Goal: Task Accomplishment & Management: Manage account settings

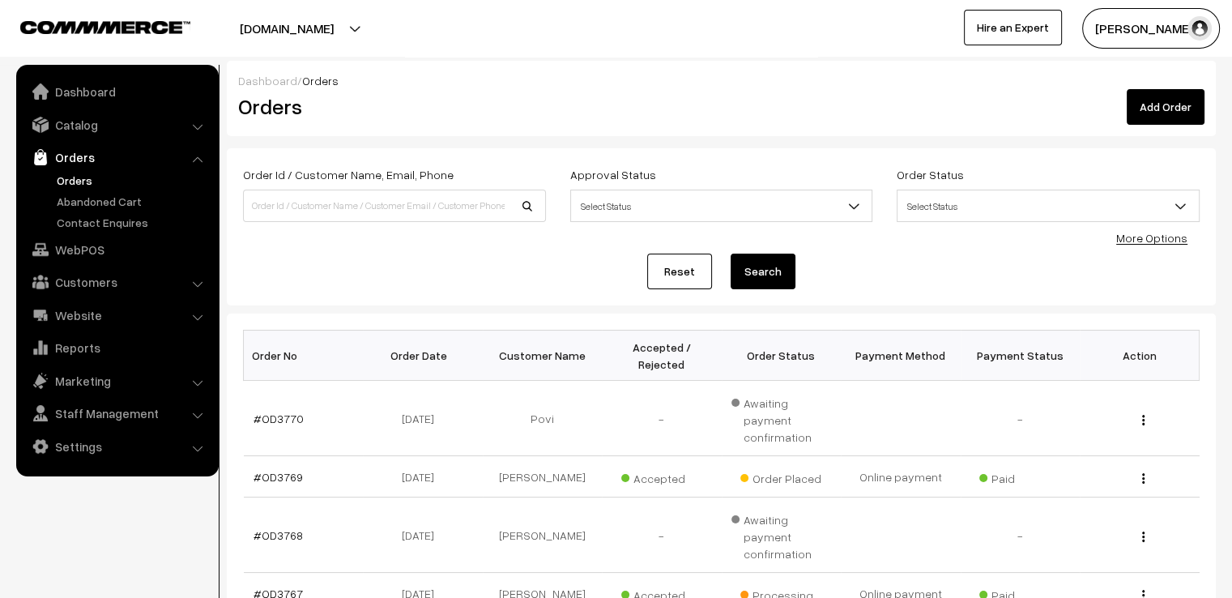
click at [664, 269] on link "Reset" at bounding box center [679, 272] width 65 height 36
click at [277, 470] on link "#OD3769" at bounding box center [278, 477] width 49 height 14
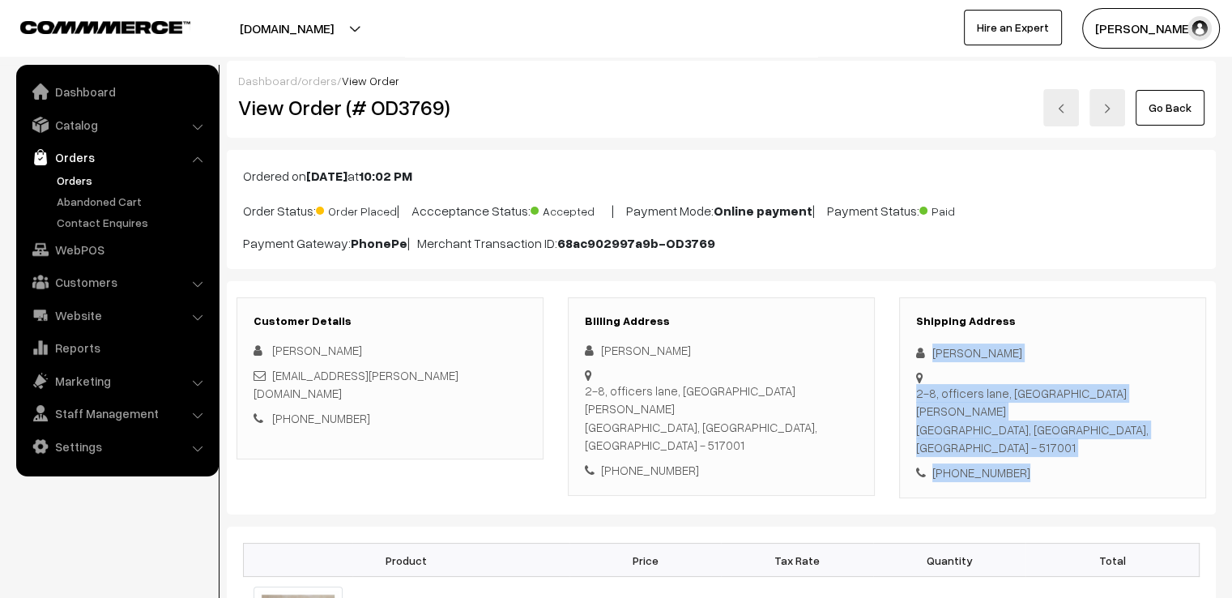
drag, startPoint x: 933, startPoint y: 349, endPoint x: 1136, endPoint y: 465, distance: 234.0
click at [1129, 474] on div "Customer Details Sunitha Raguru raguru.sunitha@gmail.com +91 9866169768 Billing…" at bounding box center [721, 398] width 989 height 234
copy div "Sunitha Raguru 2-8, officers lane, Opposite Preetham hospital Chittoor, Andhra …"
click at [1158, 111] on link "Go Back" at bounding box center [1170, 108] width 69 height 36
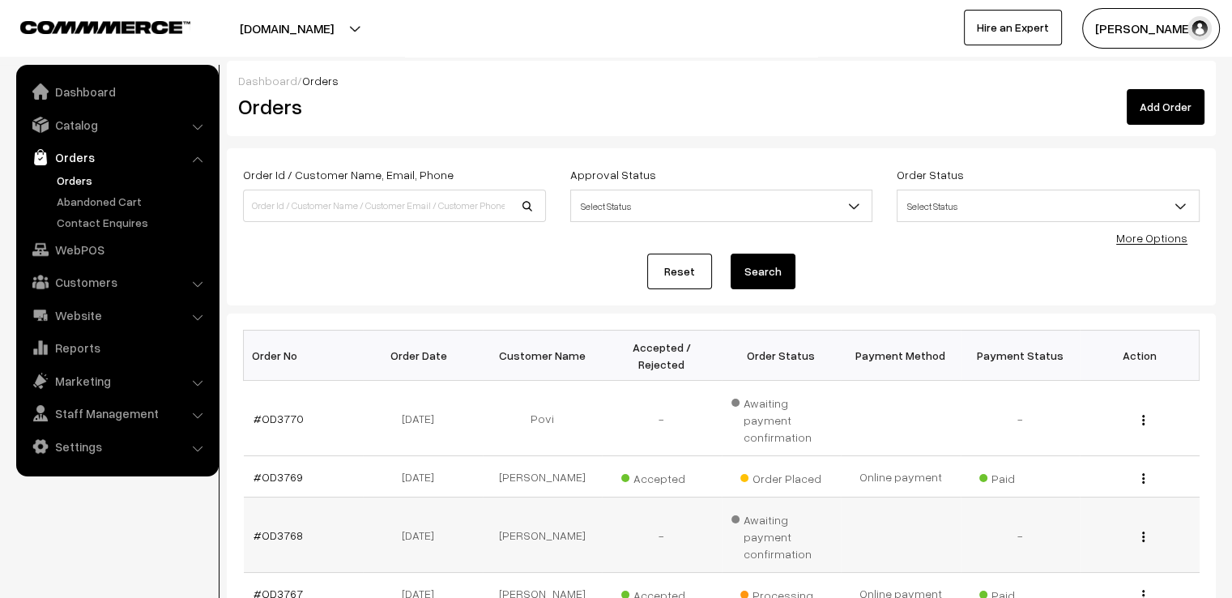
scroll to position [405, 0]
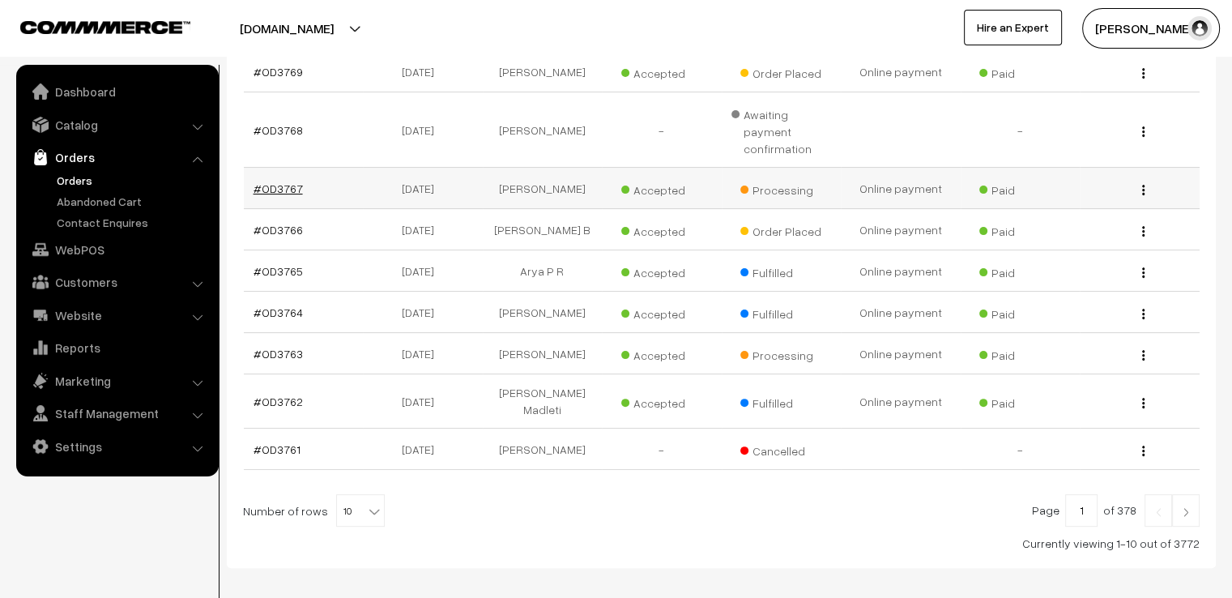
click at [257, 181] on link "#OD3767" at bounding box center [278, 188] width 49 height 14
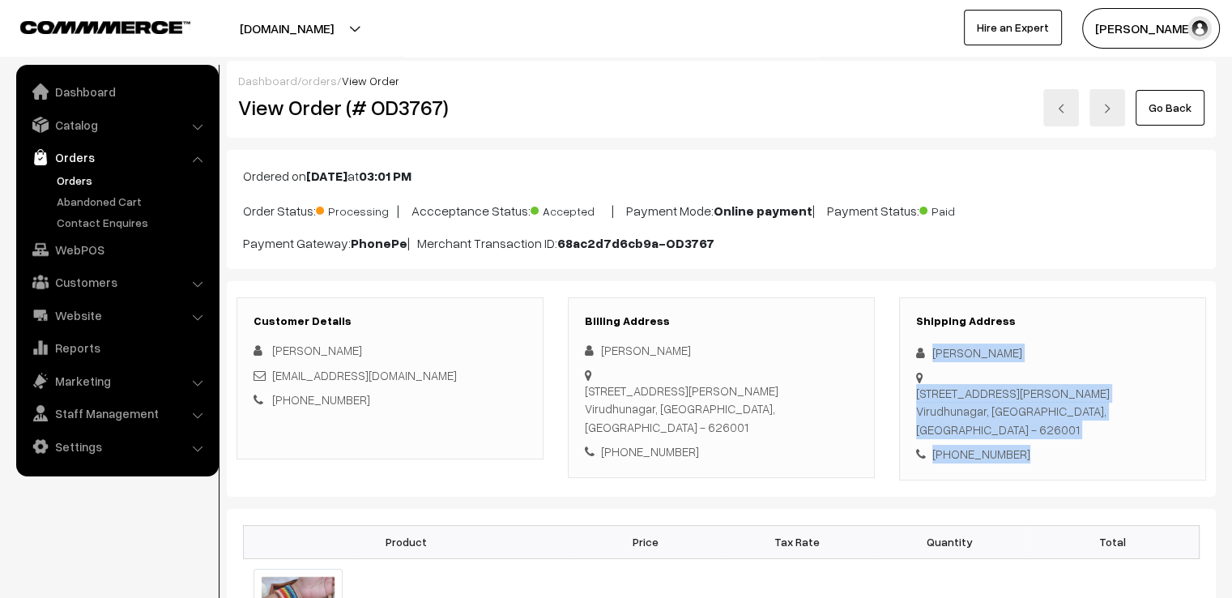
drag, startPoint x: 940, startPoint y: 351, endPoint x: 1110, endPoint y: 477, distance: 211.3
click at [1037, 445] on div "+91 8610244454" at bounding box center [1052, 454] width 273 height 19
click at [1040, 429] on div "Shipping Address Shanmugapriya Hariharan No 63,Ramamoorthy road, Virudhunagar V…" at bounding box center [1052, 388] width 307 height 183
click at [1041, 429] on div "Shipping Address Shanmugapriya Hariharan No 63,Ramamoorthy road, Virudhunagar V…" at bounding box center [1052, 388] width 307 height 183
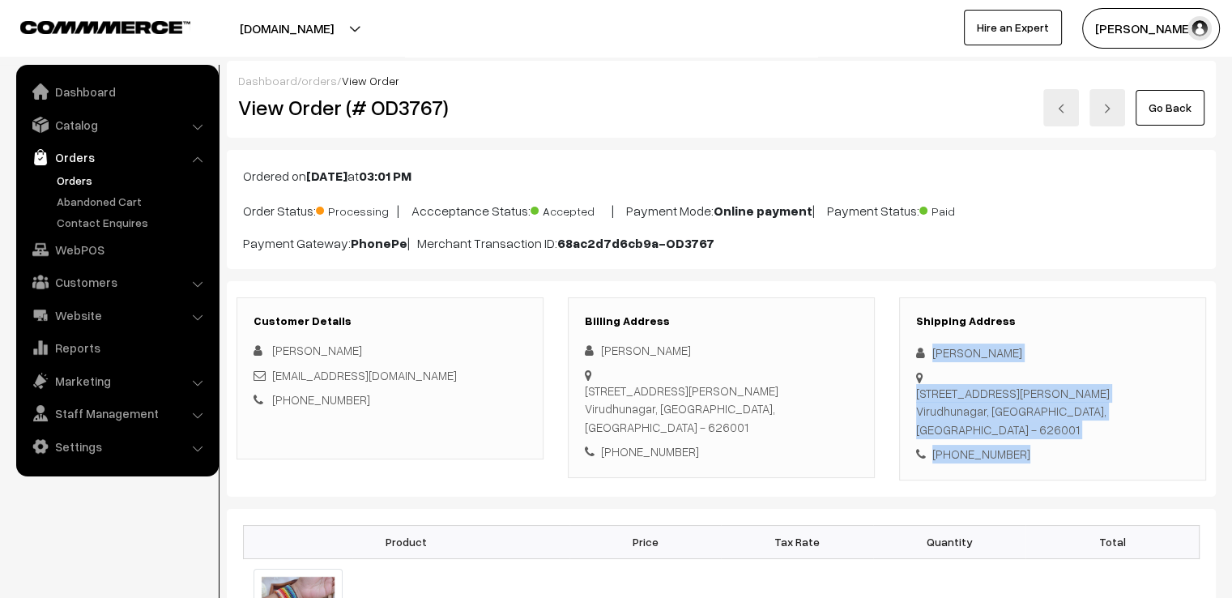
click at [1041, 429] on div "Shipping Address Shanmugapriya Hariharan No 63,Ramamoorthy road, Virudhunagar V…" at bounding box center [1052, 388] width 307 height 183
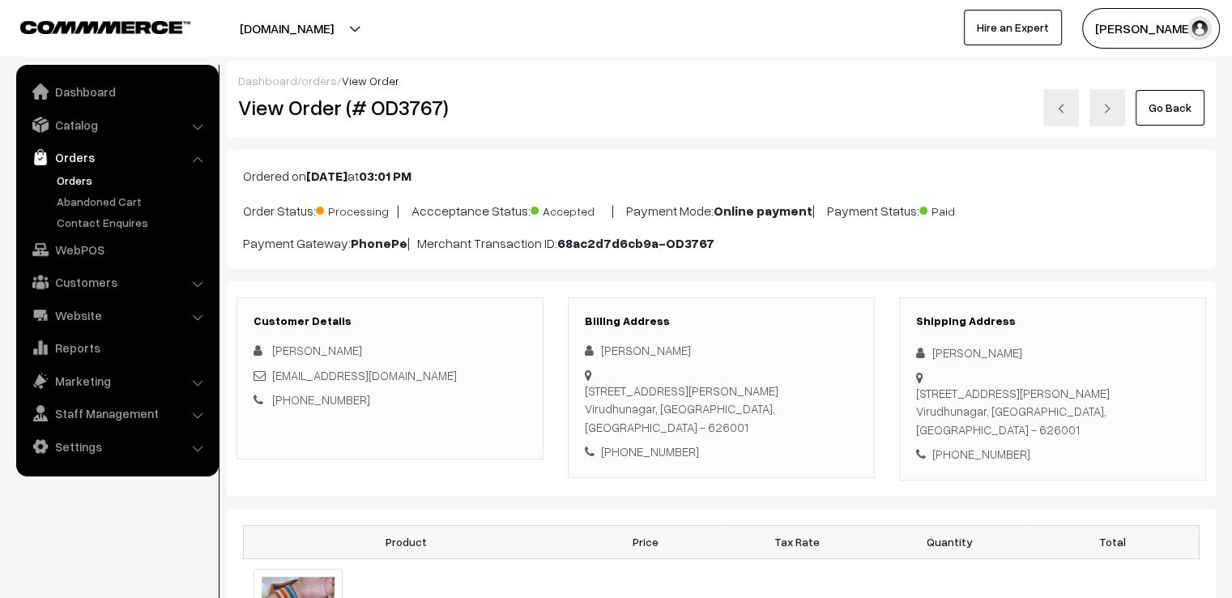
click at [1066, 266] on div "Ordered on Aug 25, 2025 at 03:01 PM Order Status: Processing | Accceptance Stat…" at bounding box center [721, 209] width 989 height 119
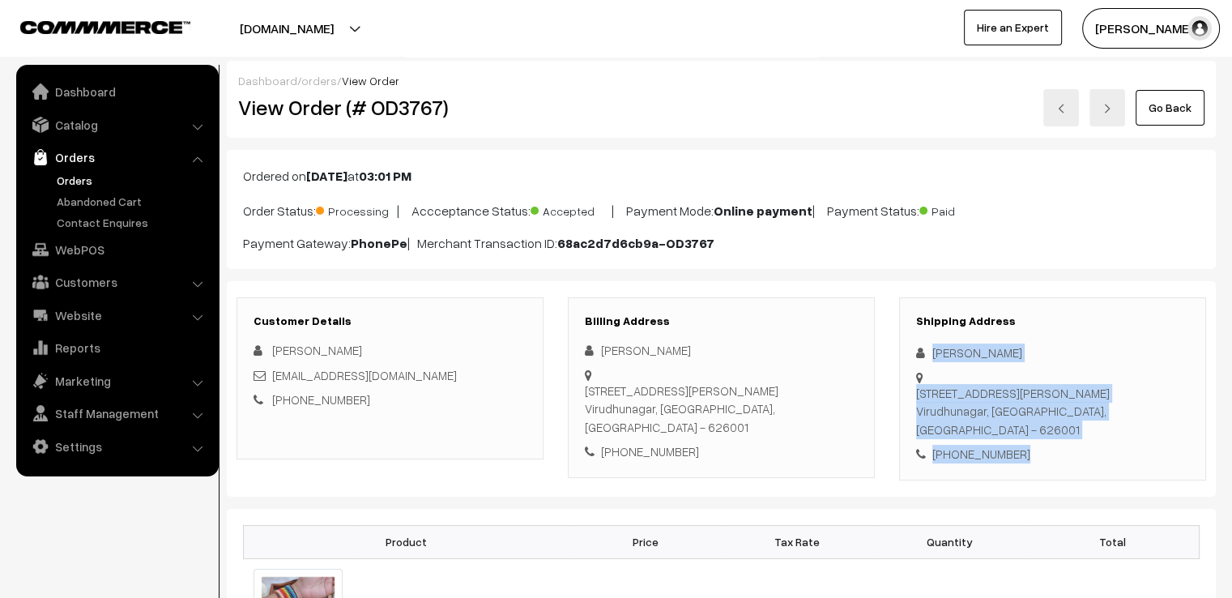
drag, startPoint x: 931, startPoint y: 344, endPoint x: 1047, endPoint y: 469, distance: 170.2
click at [1047, 469] on div "Customer Details Shanmugapriya Hariharan drpriyar1392@gmail.com +91 8610244454 …" at bounding box center [721, 388] width 989 height 215
copy div "Shanmugapriya Hariharan No 63,Ramamoorthy road, Virudhunagar Virudhunagar, Tami…"
click at [1154, 95] on link "Go Back" at bounding box center [1170, 108] width 69 height 36
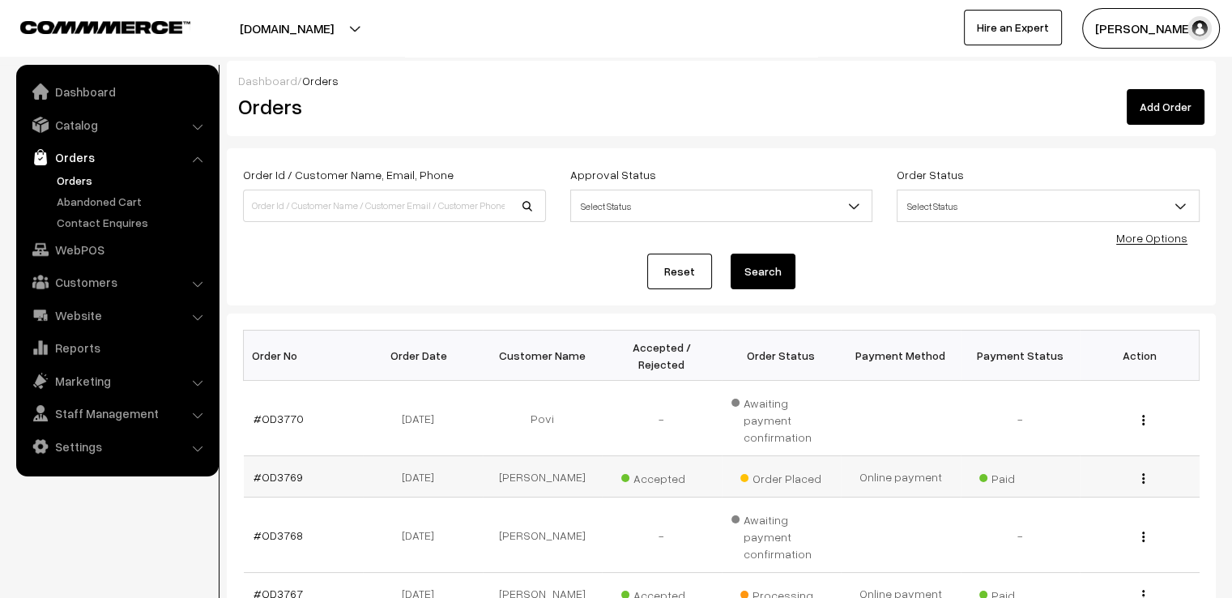
scroll to position [405, 0]
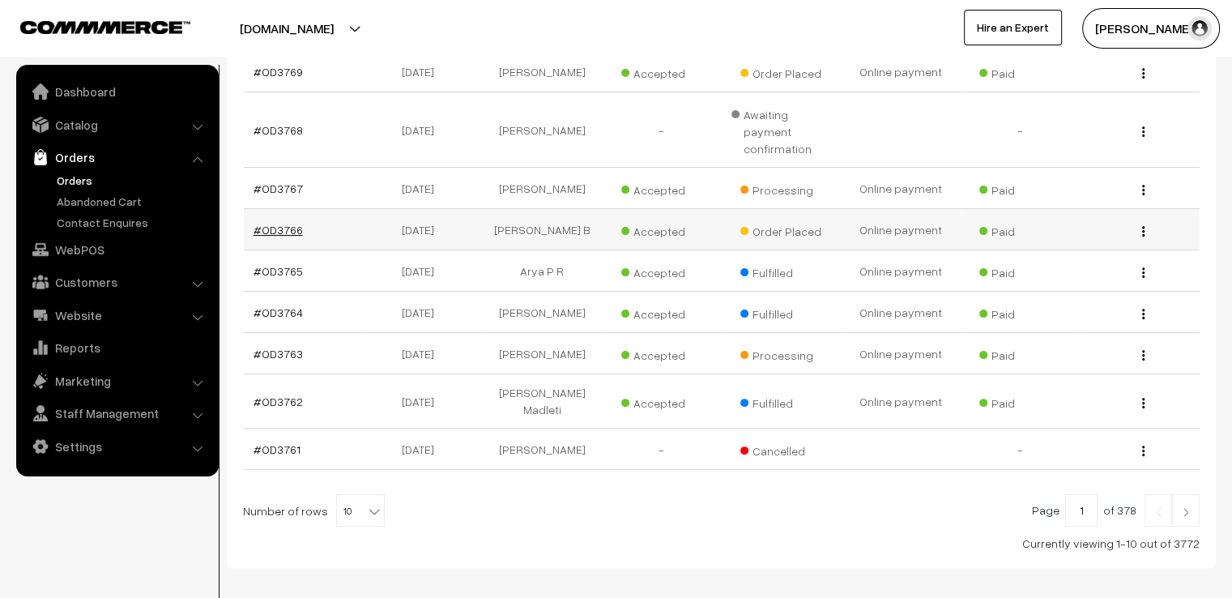
click at [272, 223] on link "#OD3766" at bounding box center [278, 230] width 49 height 14
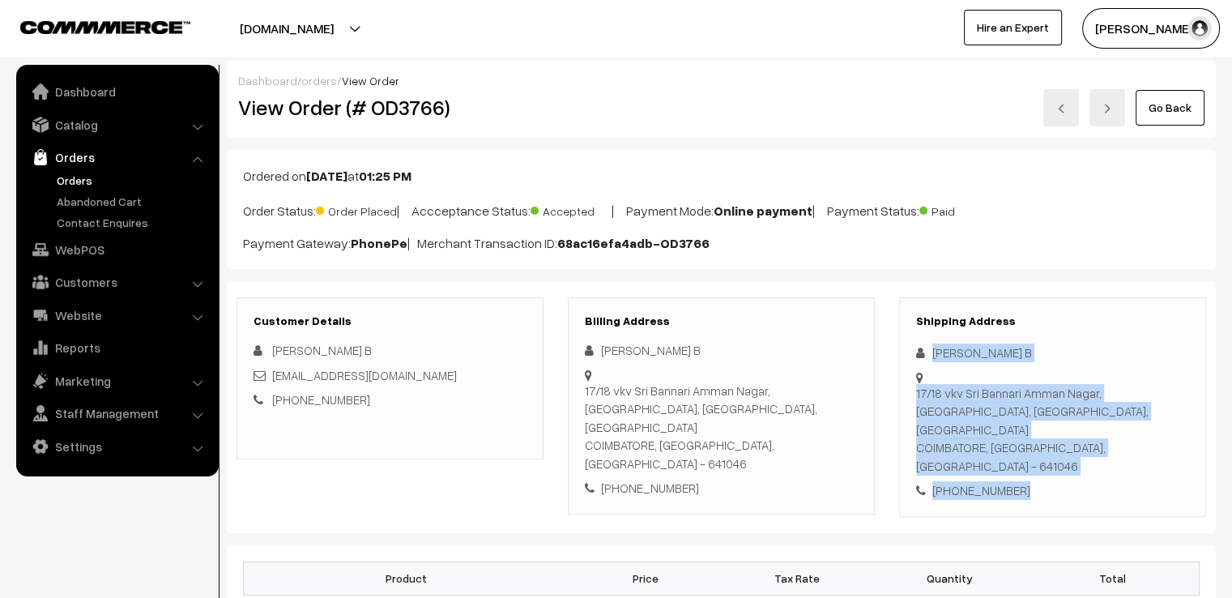
drag, startPoint x: 928, startPoint y: 346, endPoint x: 1076, endPoint y: 468, distance: 191.6
click at [1076, 468] on div "Shipping Address [PERSON_NAME] B [STREET_ADDRESS] [PHONE_NUMBER]" at bounding box center [1052, 407] width 307 height 220
copy div "[PERSON_NAME] B [STREET_ADDRESS] [PHONE_NUMBER]"
